Goal: Find specific page/section: Find specific page/section

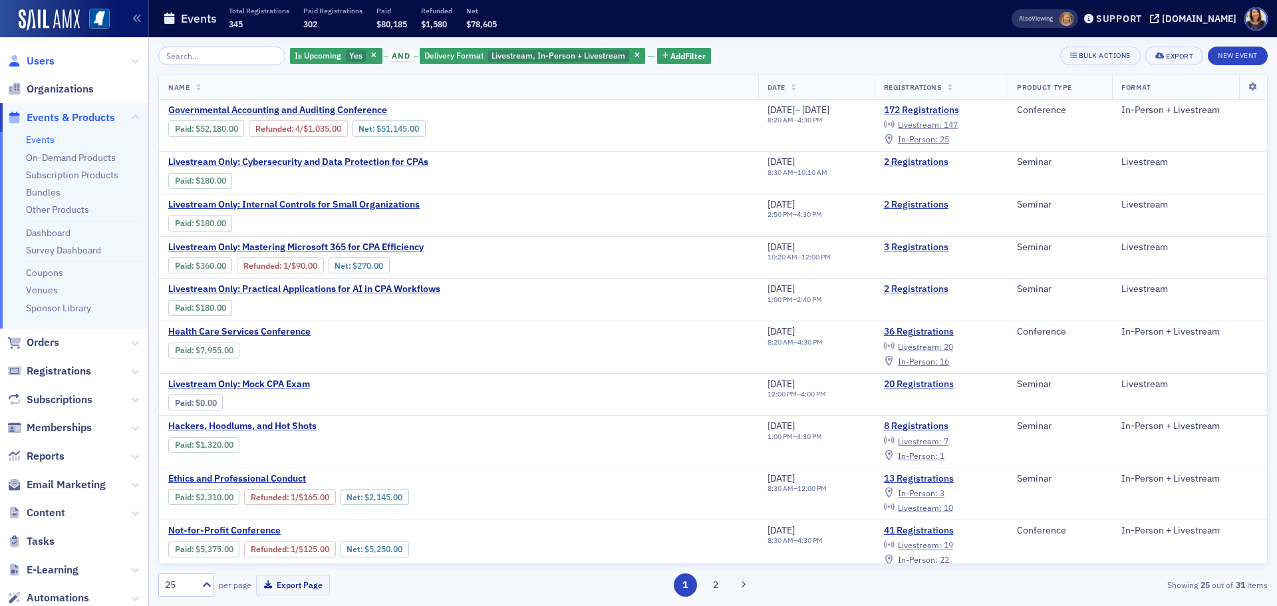
click at [43, 62] on span "Users" at bounding box center [41, 61] width 28 height 15
